Goal: Task Accomplishment & Management: Manage account settings

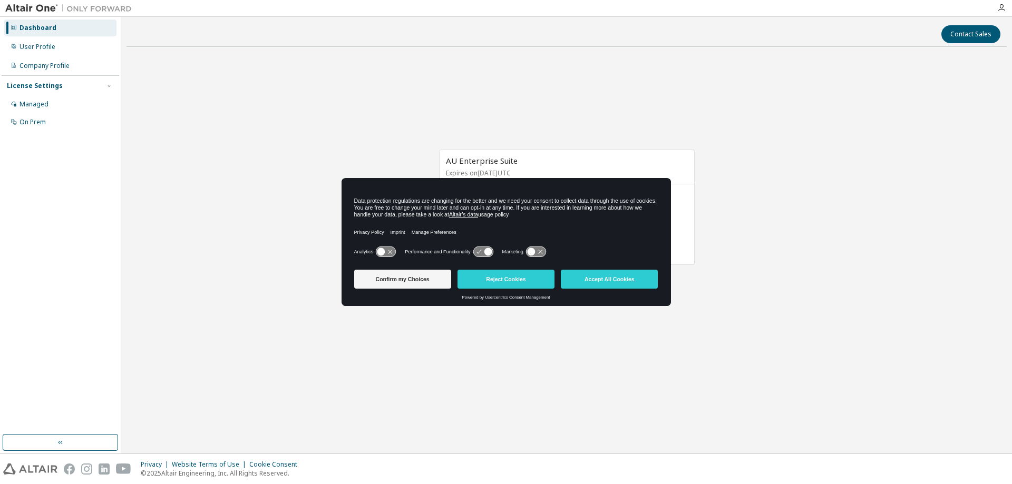
click at [486, 289] on div "Confirm my Choices Reject Cookies Accept All Cookies" at bounding box center [506, 281] width 304 height 30
click at [492, 286] on button "Reject Cookies" at bounding box center [505, 279] width 97 height 19
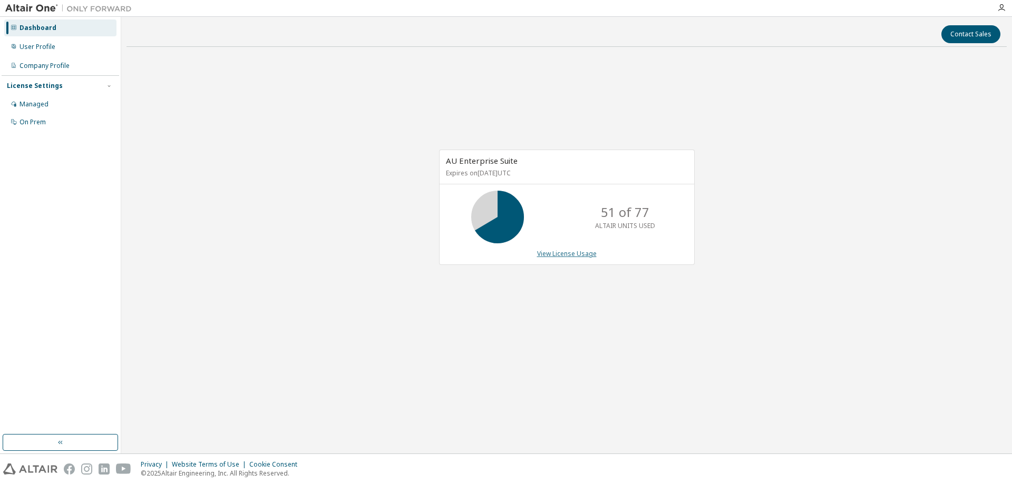
click at [564, 253] on link "View License Usage" at bounding box center [567, 253] width 60 height 9
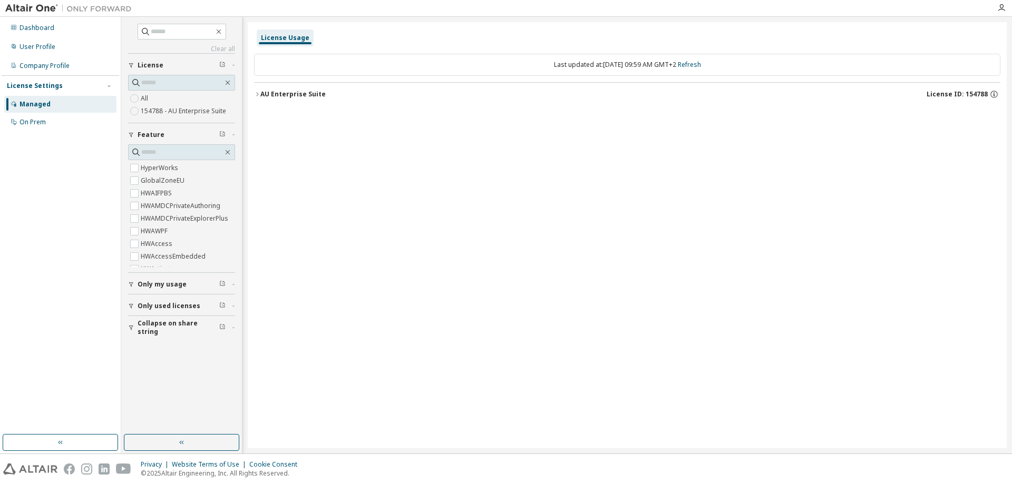
click at [257, 95] on icon "button" at bounding box center [257, 94] width 6 height 6
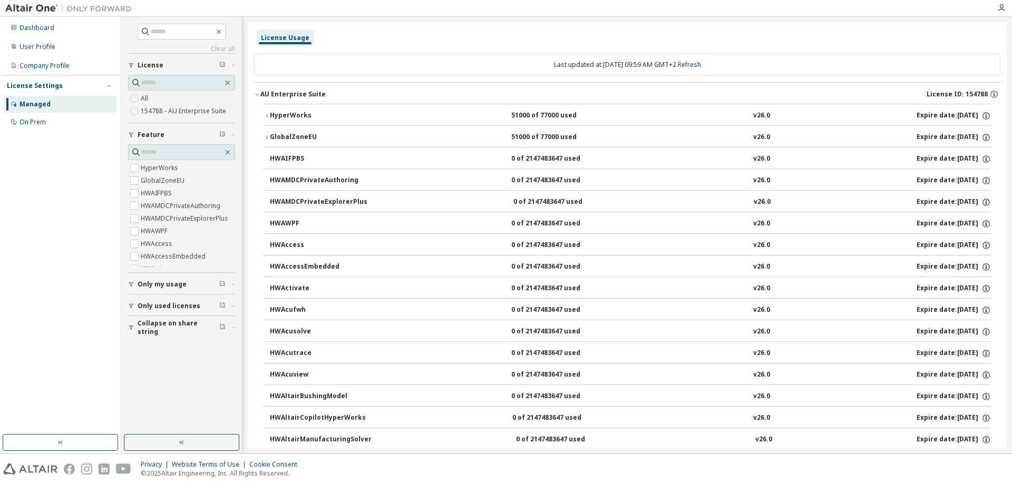
click at [265, 118] on icon "button" at bounding box center [266, 116] width 6 height 6
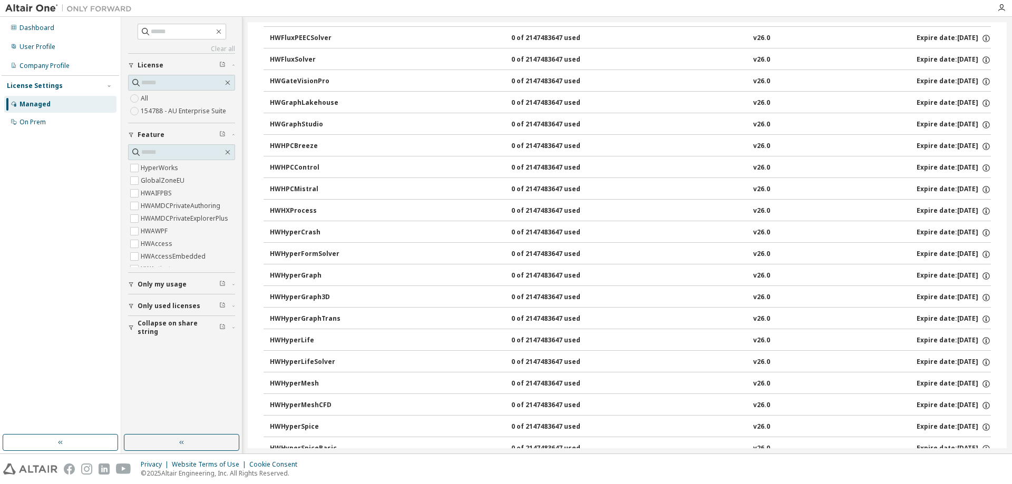
scroll to position [2213, 0]
drag, startPoint x: 1006, startPoint y: 113, endPoint x: 999, endPoint y: 23, distance: 89.9
click at [999, 23] on div "Clear all Collapse on share string Only used licenses Only my usage Feature Hyp…" at bounding box center [566, 235] width 890 height 437
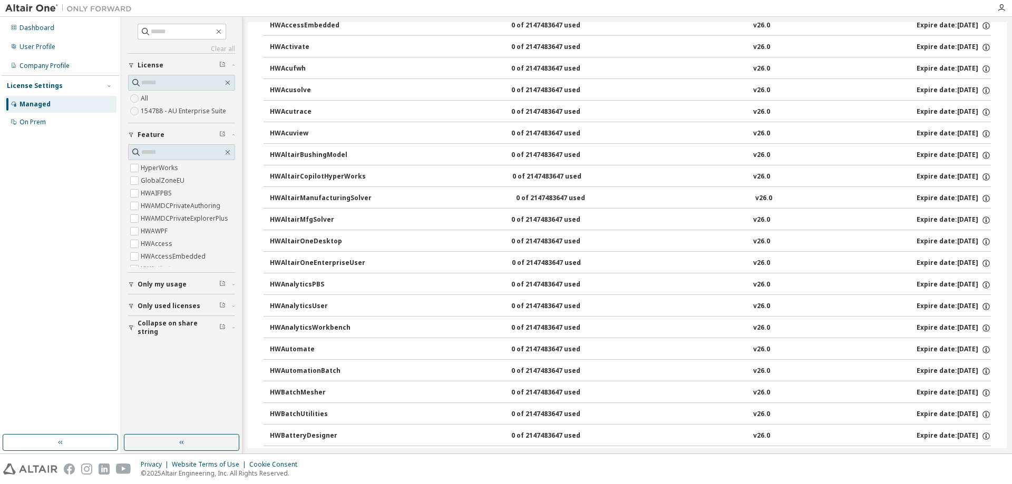
scroll to position [0, 0]
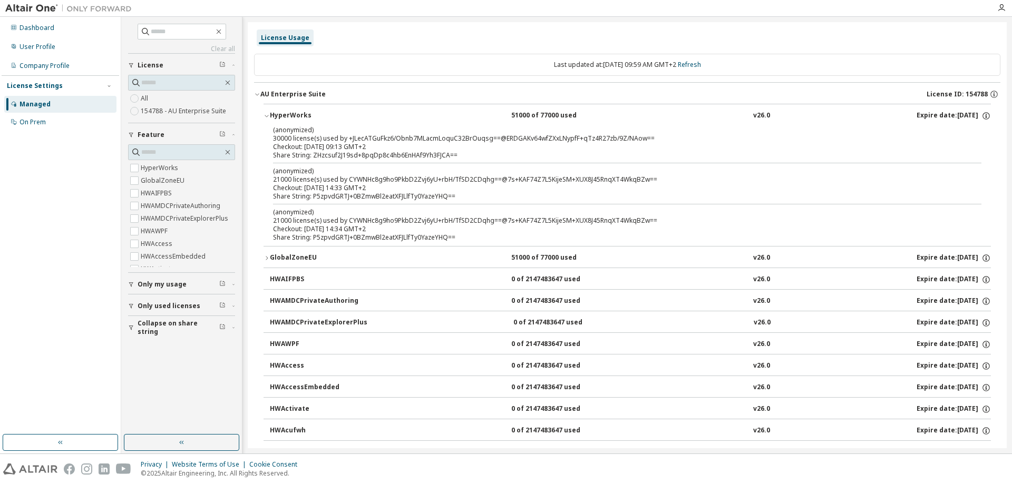
click at [717, 176] on div "(anonymized) 21000 license(s) used by CYWNHc8g9ho9PkbD2Zvj6yU+rbH/TfSD2CDqhg==@…" at bounding box center [614, 175] width 683 height 17
click at [292, 37] on div "License Usage" at bounding box center [285, 38] width 48 height 8
click at [46, 30] on div "Dashboard" at bounding box center [36, 28] width 35 height 8
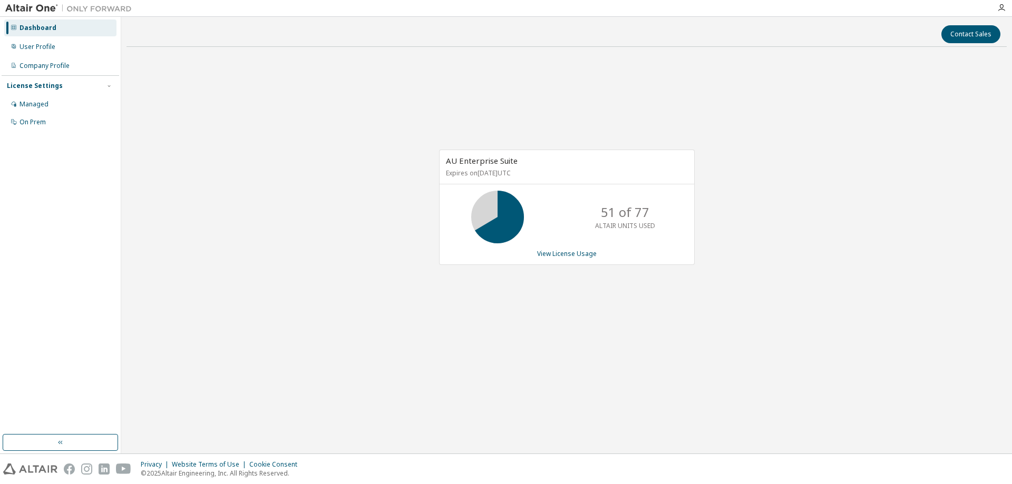
click at [646, 229] on p "ALTAIR UNITS USED" at bounding box center [625, 225] width 60 height 9
click at [552, 249] on link "View License Usage" at bounding box center [567, 253] width 60 height 9
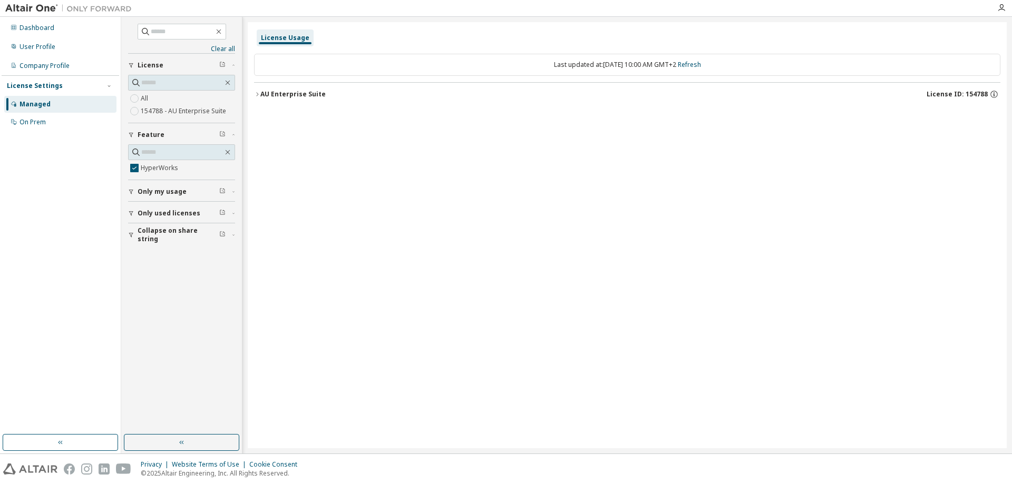
click at [261, 95] on div "AU Enterprise Suite" at bounding box center [292, 94] width 65 height 8
click at [264, 116] on icon "button" at bounding box center [266, 116] width 6 height 6
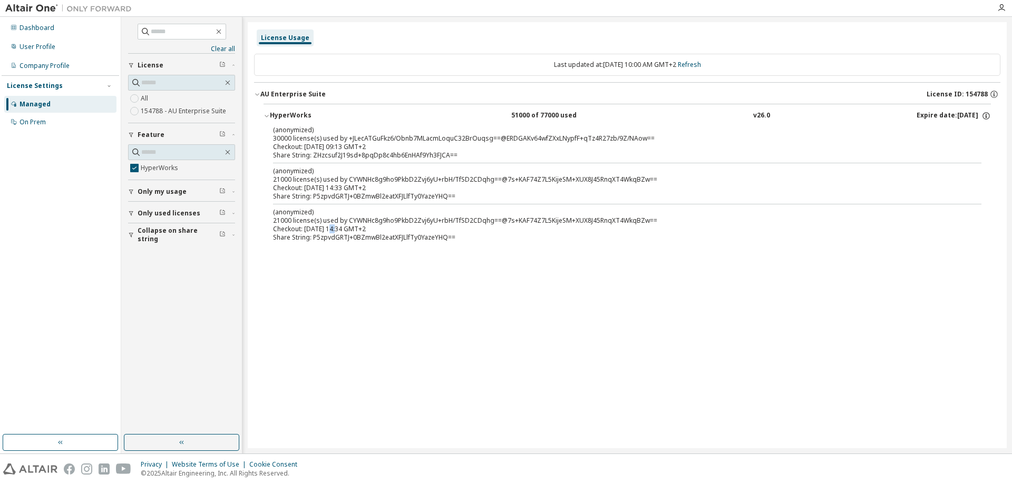
drag, startPoint x: 337, startPoint y: 228, endPoint x: 330, endPoint y: 228, distance: 6.3
click at [330, 228] on div "Checkout: 2025-10-07 14:34 GMT+2" at bounding box center [614, 229] width 683 height 8
drag, startPoint x: 337, startPoint y: 185, endPoint x: 330, endPoint y: 185, distance: 6.3
click at [330, 185] on div "Checkout: 2025-10-07 14:33 GMT+2" at bounding box center [614, 188] width 683 height 8
drag, startPoint x: 272, startPoint y: 217, endPoint x: 311, endPoint y: 239, distance: 45.0
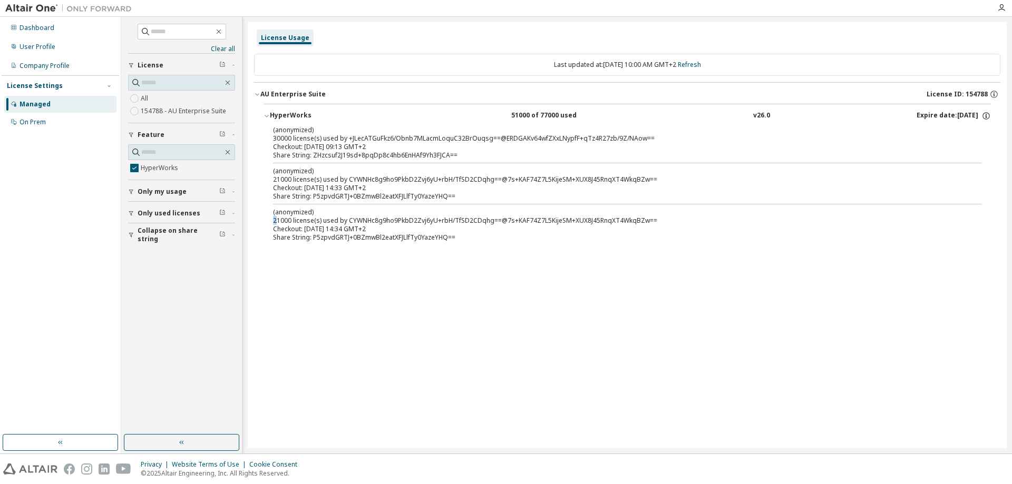
click at [281, 223] on div "(anonymized) 30000 license(s) used by +JLecATGuFkz6/Obnb7MLacmLoquC32BrOuqsg==@…" at bounding box center [626, 185] width 727 height 121
click at [12, 31] on div at bounding box center [14, 28] width 6 height 8
